Goal: Task Accomplishment & Management: Use online tool/utility

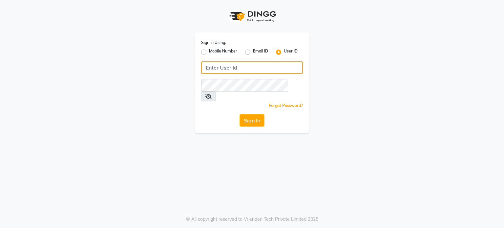
click at [227, 73] on input "Username" at bounding box center [252, 67] width 102 height 12
type input "r"
type input "[PERSON_NAME]"
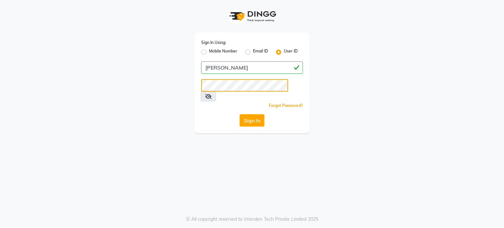
click at [239, 114] on button "Sign In" at bounding box center [251, 120] width 25 height 12
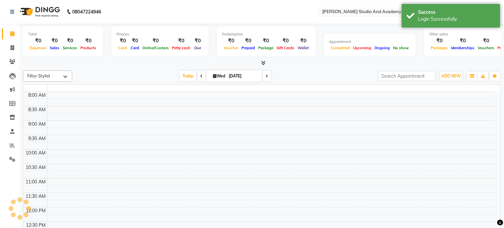
select select "en"
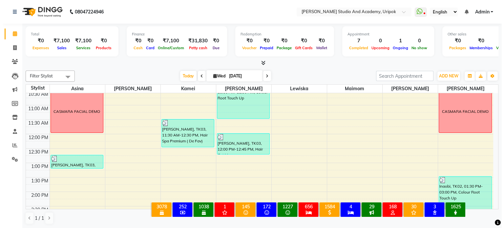
scroll to position [49, 0]
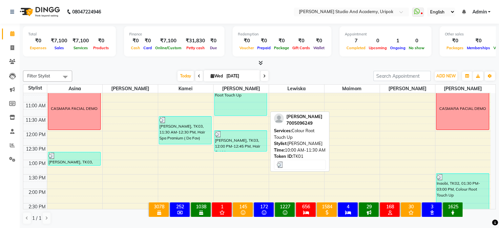
click at [244, 106] on div "[PERSON_NAME], TK01, 10:00 AM-11:30 AM, Colour Root Touch Up" at bounding box center [241, 94] width 52 height 42
select select "3"
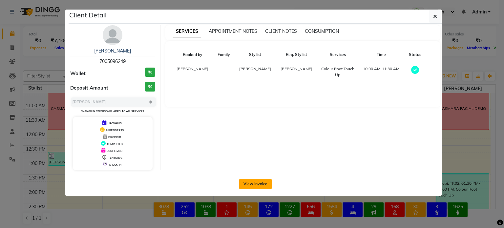
click at [256, 181] on button "View Invoice" at bounding box center [255, 184] width 32 height 10
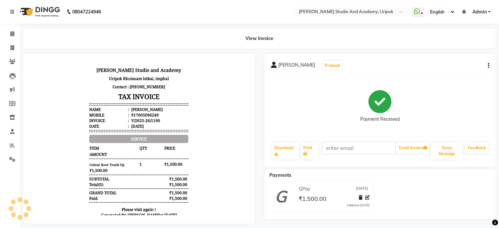
scroll to position [5, 0]
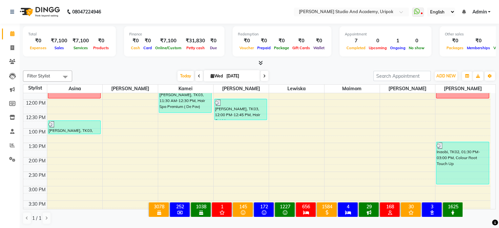
scroll to position [169, 0]
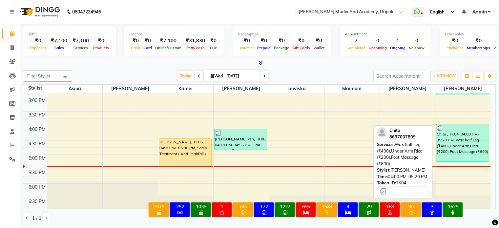
click at [456, 148] on div "Chito , TK04, 04:00 PM-05:20 PM, Wax half Leg (₹400),Under Arm Rica (₹200),Foot…" at bounding box center [462, 142] width 52 height 37
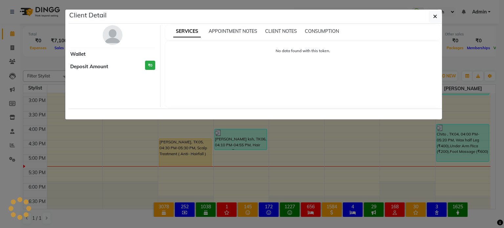
select select "3"
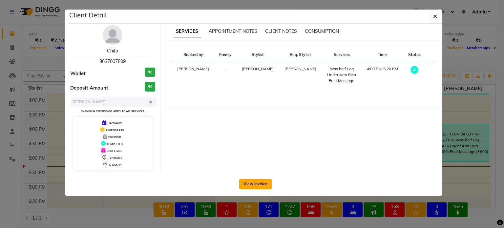
click at [248, 184] on button "View Invoice" at bounding box center [255, 184] width 32 height 10
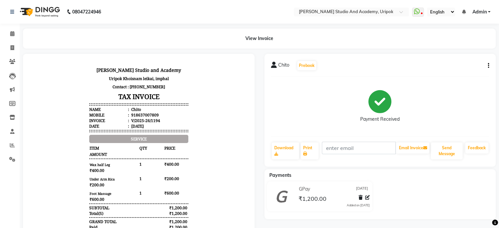
scroll to position [5, 0]
